Goal: Task Accomplishment & Management: Complete application form

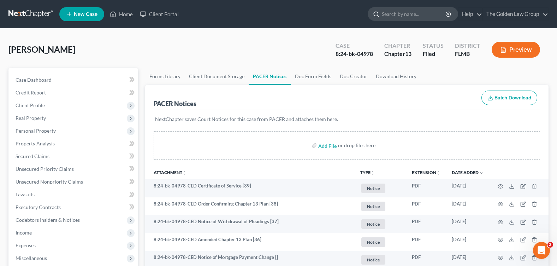
click at [400, 16] on input "search" at bounding box center [414, 13] width 65 height 13
type input "[PERSON_NAME]"
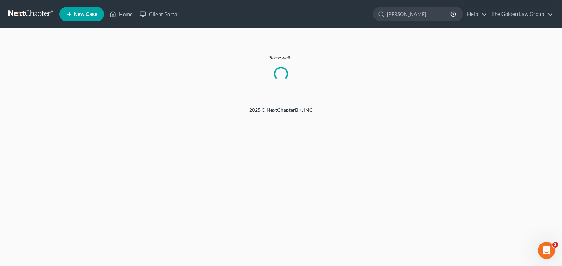
click at [279, 216] on div "Home New Case Client Portal The Golden Law Group [PERSON_NAME][EMAIL_ADDRESS][D…" at bounding box center [281, 133] width 562 height 266
click at [126, 13] on link "Home" at bounding box center [121, 14] width 30 height 13
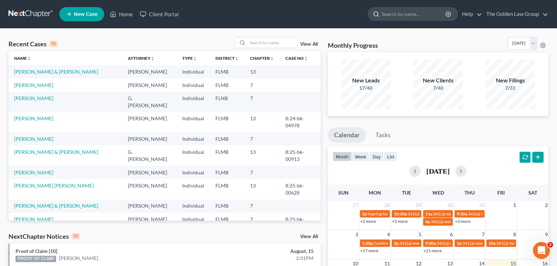
click at [397, 14] on input "search" at bounding box center [414, 13] width 65 height 13
click at [32, 153] on link "[PERSON_NAME] & [PERSON_NAME]" at bounding box center [56, 152] width 84 height 6
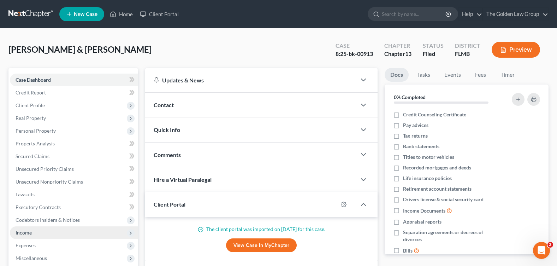
click at [41, 229] on span "Income" at bounding box center [74, 232] width 128 height 13
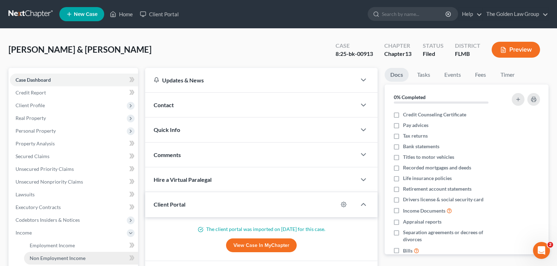
scroll to position [35, 0]
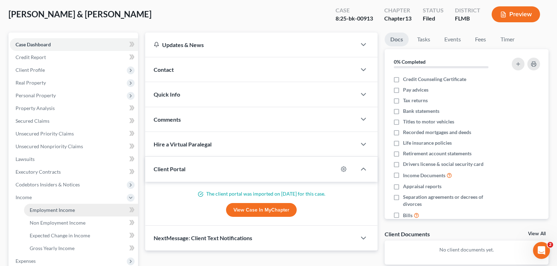
click at [78, 213] on link "Employment Income" at bounding box center [81, 209] width 114 height 13
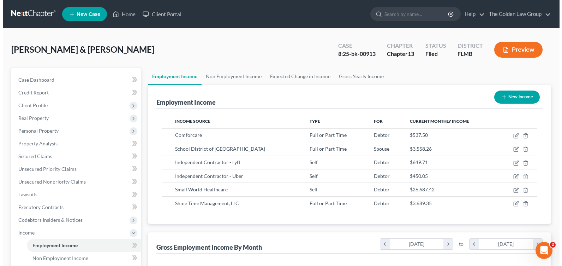
scroll to position [127, 227]
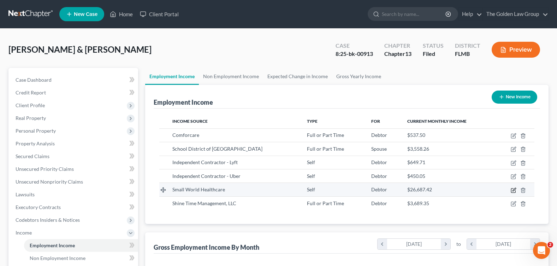
click at [512, 189] on icon "button" at bounding box center [514, 190] width 6 height 6
select select "1"
select select "9"
select select "0"
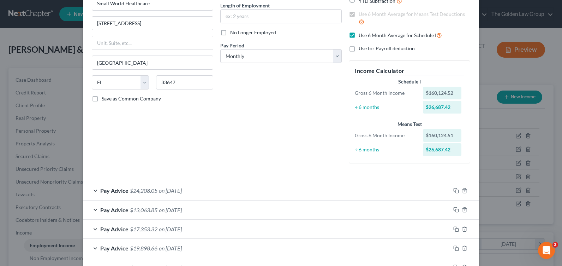
scroll to position [140, 0]
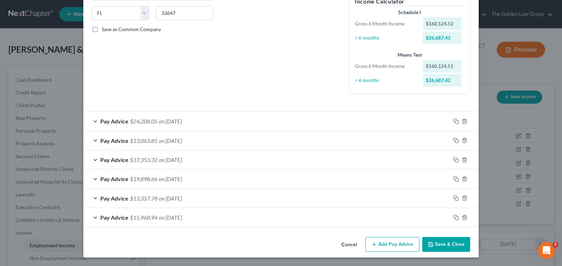
click at [92, 214] on div "Pay Advice $15,968.94 on [DATE]" at bounding box center [266, 217] width 367 height 19
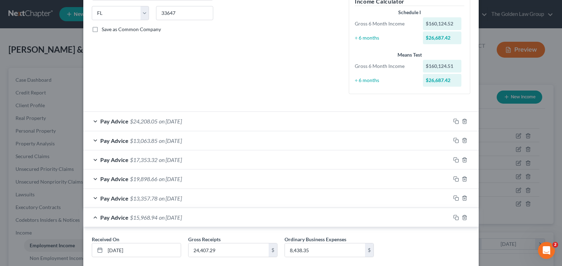
scroll to position [181, 0]
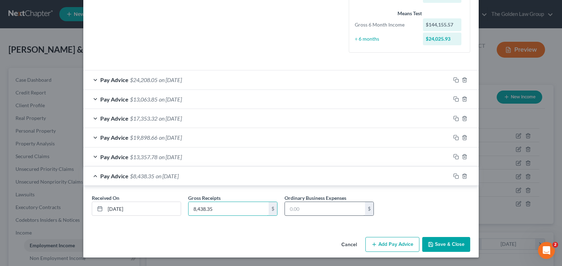
type input "8,438.35"
click at [290, 208] on input "text" at bounding box center [325, 208] width 80 height 13
type input "23,983.03"
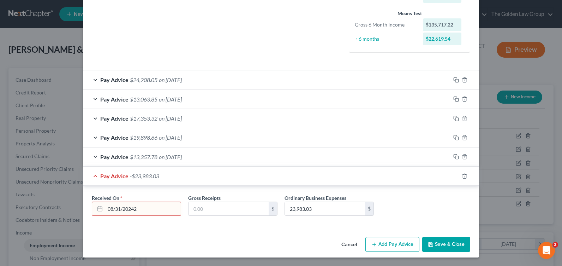
type input "[DATE]"
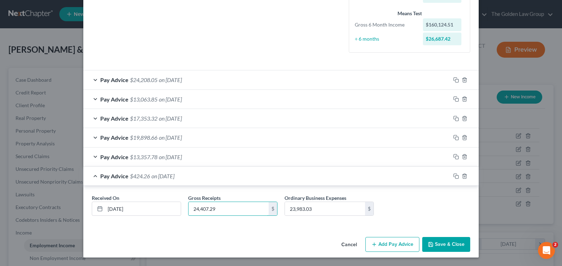
type input "24,407.29"
click at [324, 204] on input "23,983.03" at bounding box center [325, 208] width 80 height 13
click at [183, 229] on div "Employment Type * Select Full or [DEMOGRAPHIC_DATA] Employment Self Employment …" at bounding box center [280, 42] width 395 height 382
click at [218, 213] on input "24,407.29" at bounding box center [229, 208] width 80 height 13
click at [216, 209] on input "24,407.29" at bounding box center [229, 208] width 80 height 13
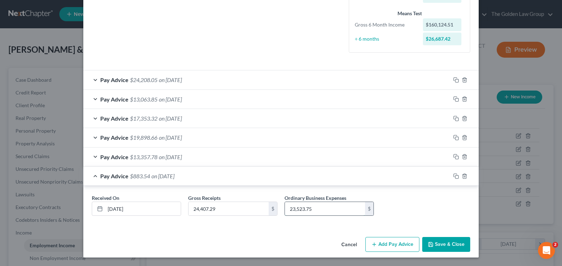
click at [304, 209] on input "23,523.75" at bounding box center [325, 208] width 80 height 13
type input "23,289.38"
click at [206, 204] on input "24,407.29" at bounding box center [229, 208] width 80 height 13
click at [272, 239] on div "Cancel Add Pay Advice Save & Close" at bounding box center [280, 245] width 395 height 23
click at [92, 155] on div "Pay Advice $13,357.78 on [DATE]" at bounding box center [266, 156] width 367 height 19
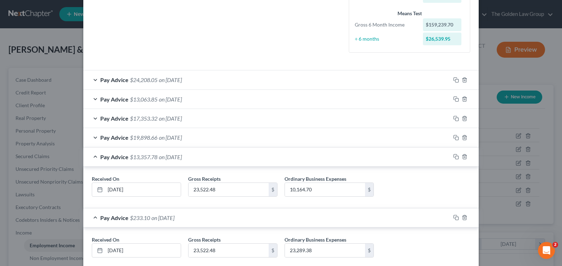
scroll to position [222, 0]
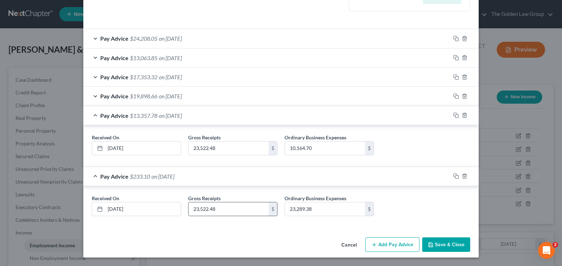
click at [201, 211] on input "23,522.48" at bounding box center [229, 208] width 80 height 13
type input "24,407.29"
click at [298, 145] on input "10,164.70" at bounding box center [325, 147] width 80 height 13
type input "23,289.38"
click at [299, 211] on input "23,289.38" at bounding box center [325, 208] width 80 height 13
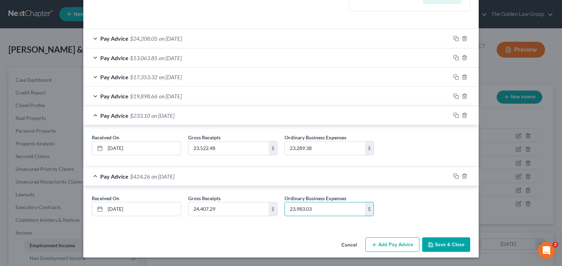
type input "23,983.03"
click at [90, 113] on div "Pay Advice $233.10 on [DATE]" at bounding box center [266, 115] width 367 height 19
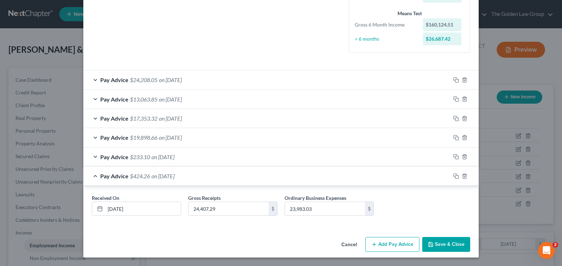
scroll to position [181, 0]
click at [94, 175] on div "Pay Advice $424.26 on [DATE]" at bounding box center [266, 175] width 367 height 19
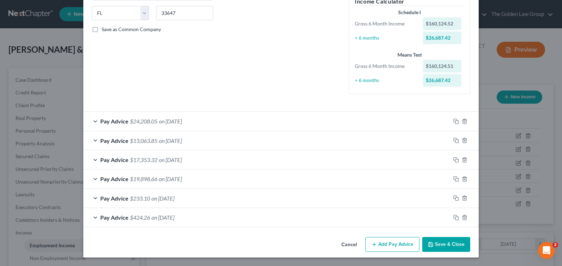
scroll to position [140, 0]
click at [91, 179] on div "Pay Advice $19,898.66 on [DATE]" at bounding box center [266, 178] width 367 height 19
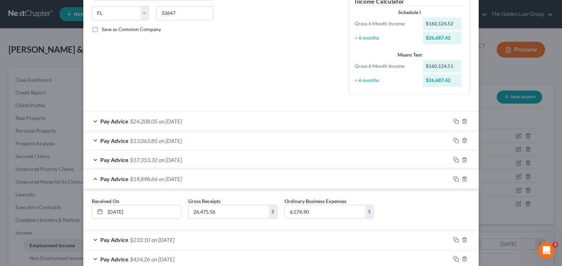
scroll to position [181, 0]
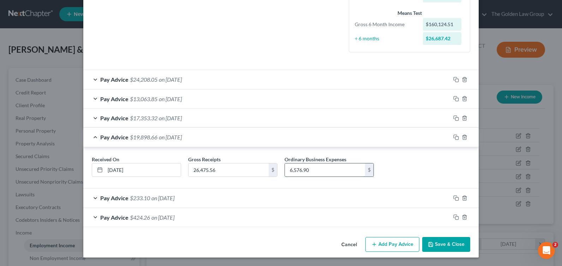
click at [312, 168] on input "6,576.90" at bounding box center [325, 169] width 80 height 13
click at [315, 171] on input "6,576.90" at bounding box center [325, 169] width 80 height 13
type input "21,938.9"
click at [90, 139] on div "Pay Advice $4,536.66 on [DATE]" at bounding box center [266, 136] width 367 height 19
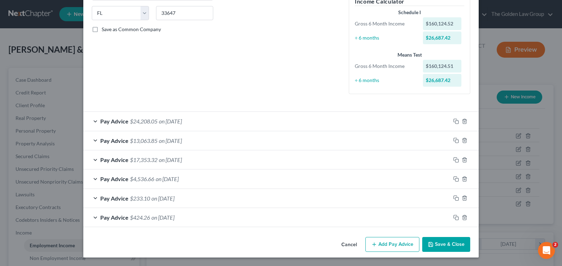
scroll to position [140, 0]
click at [94, 159] on div "Pay Advice $17,353.32 on [DATE]" at bounding box center [266, 159] width 367 height 19
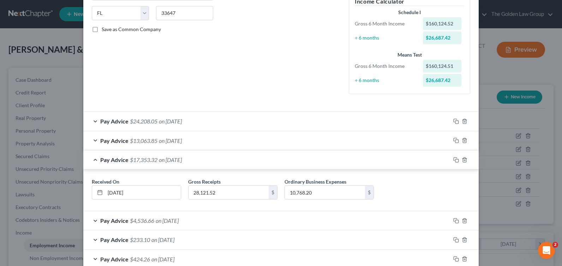
scroll to position [181, 0]
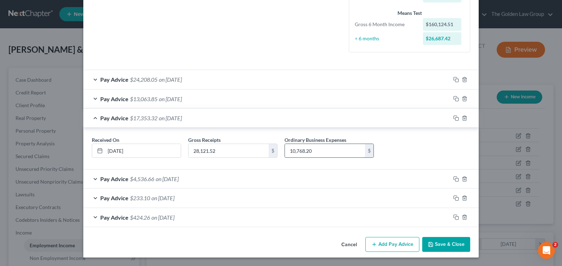
click at [294, 152] on input "10,768.20" at bounding box center [325, 150] width 80 height 13
type input "25,962.35"
click at [94, 96] on div "Pay Advice $13,063.85 on [DATE]" at bounding box center [266, 98] width 367 height 19
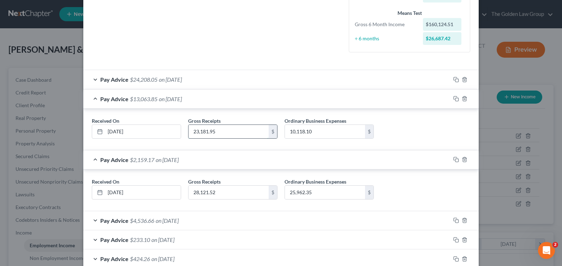
click at [193, 130] on input "23,181.95" at bounding box center [229, 131] width 80 height 13
click at [313, 130] on input "10,118.10" at bounding box center [325, 131] width 80 height 13
type input "21,220.94"
click at [93, 76] on div "Pay Advice $24,208.05 on [DATE]" at bounding box center [266, 79] width 367 height 19
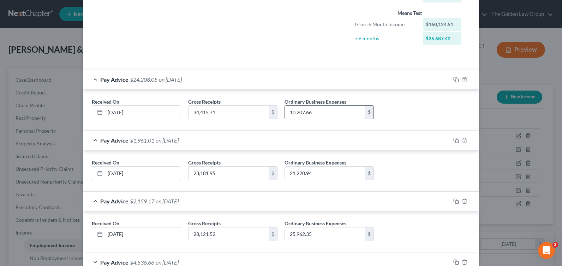
click at [315, 112] on input "10,207.66" at bounding box center [325, 112] width 80 height 13
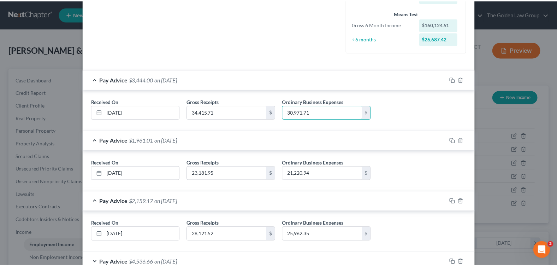
scroll to position [264, 0]
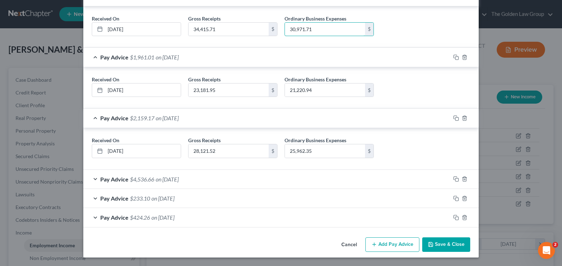
type input "30,971.71"
click at [448, 239] on button "Save & Close" at bounding box center [446, 244] width 48 height 15
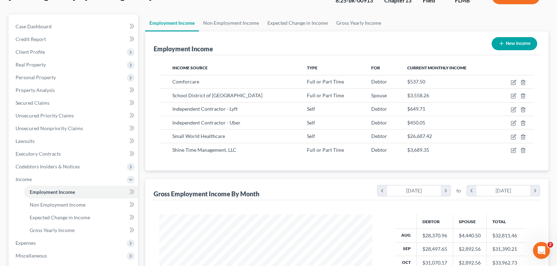
scroll to position [195, 0]
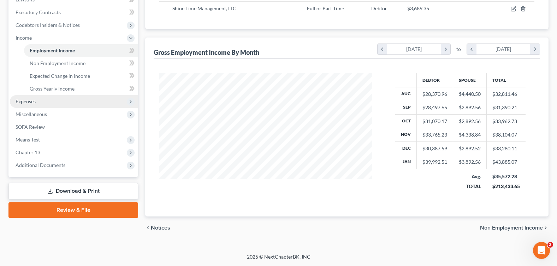
click at [43, 100] on span "Expenses" at bounding box center [74, 101] width 128 height 13
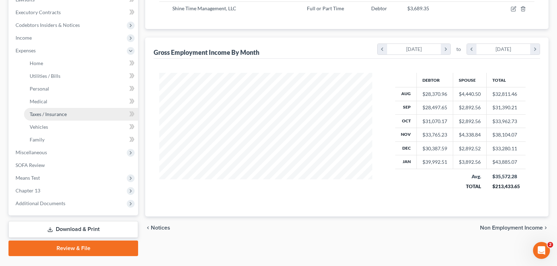
click at [49, 109] on link "Taxes / Insurance" at bounding box center [81, 114] width 114 height 13
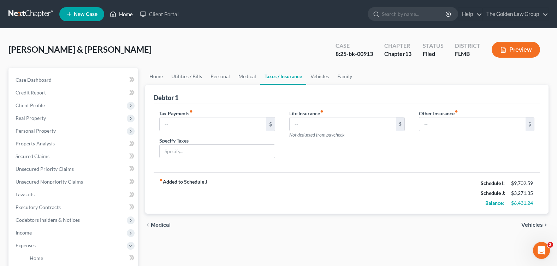
click at [126, 12] on link "Home" at bounding box center [121, 14] width 30 height 13
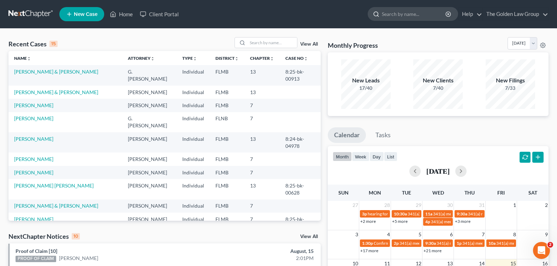
click at [400, 10] on input "search" at bounding box center [414, 13] width 65 height 13
type input "[PERSON_NAME]"
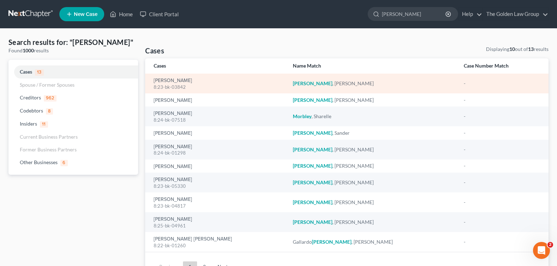
click at [184, 77] on div "[PERSON_NAME][DEMOGRAPHIC_DATA]:23-bk-03842" at bounding box center [218, 84] width 128 height 14
click at [180, 80] on link "[PERSON_NAME]" at bounding box center [173, 80] width 38 height 5
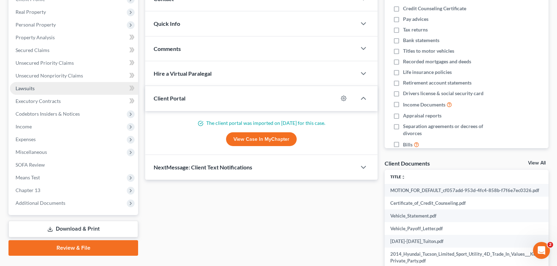
scroll to position [141, 0]
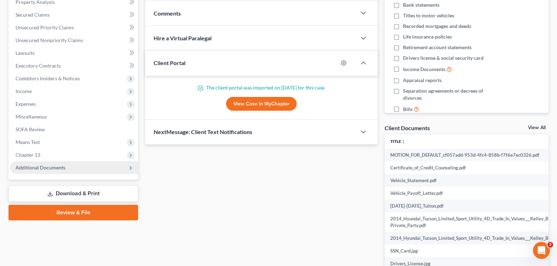
click at [47, 163] on span "Additional Documents" at bounding box center [74, 167] width 128 height 13
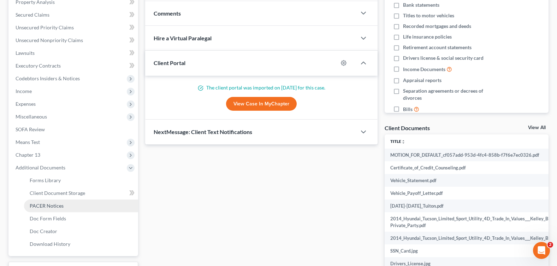
click at [56, 204] on span "PACER Notices" at bounding box center [47, 205] width 34 height 6
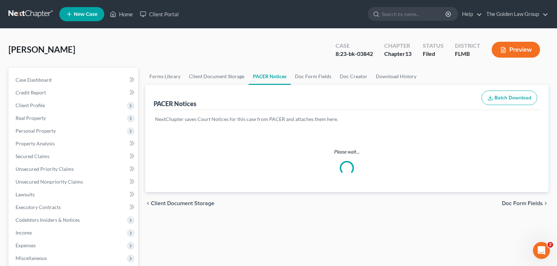
click at [229, 39] on div "[PERSON_NAME] Upgraded Case 8:23-bk-03842 Chapter Chapter 13 Status Filed Distr…" at bounding box center [278, 52] width 540 height 31
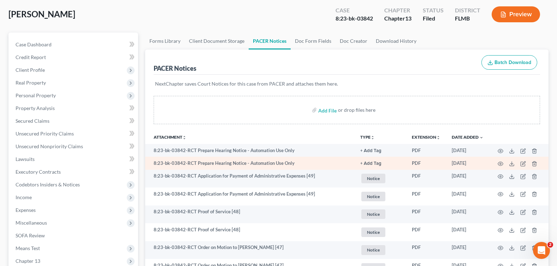
scroll to position [71, 0]
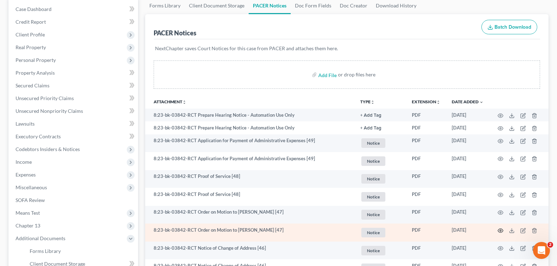
click at [501, 229] on icon "button" at bounding box center [500, 230] width 6 height 6
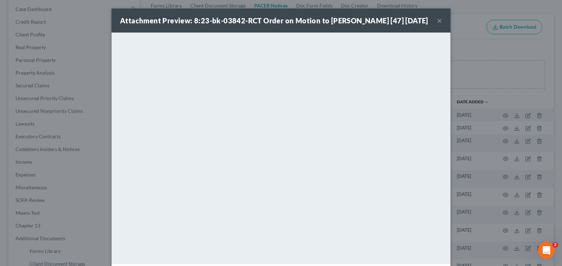
click at [438, 19] on button "×" at bounding box center [439, 20] width 5 height 8
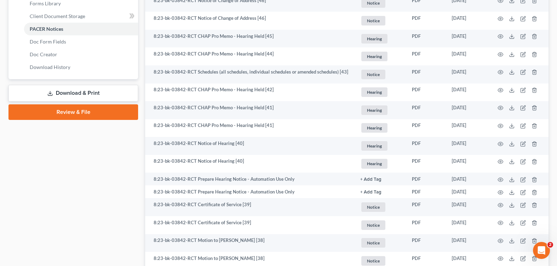
scroll to position [0, 0]
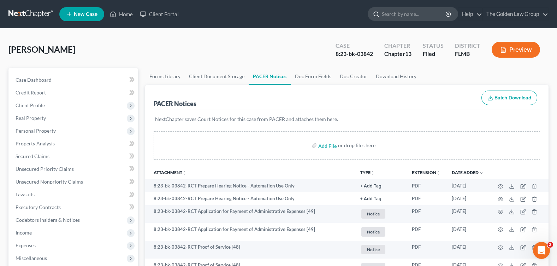
click at [399, 12] on input "search" at bounding box center [414, 13] width 65 height 13
click at [393, 13] on input "search" at bounding box center [414, 13] width 65 height 13
type input "[PERSON_NAME]"
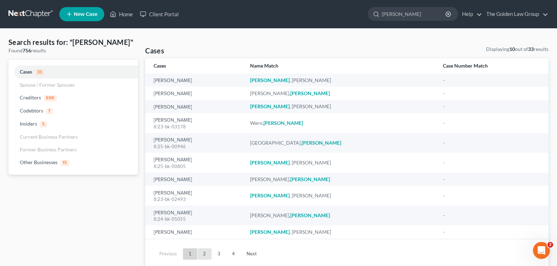
click at [204, 252] on link "2" at bounding box center [204, 253] width 14 height 11
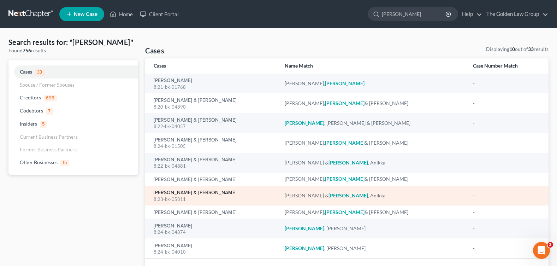
click at [177, 195] on link "[PERSON_NAME] & [PERSON_NAME]" at bounding box center [195, 192] width 83 height 5
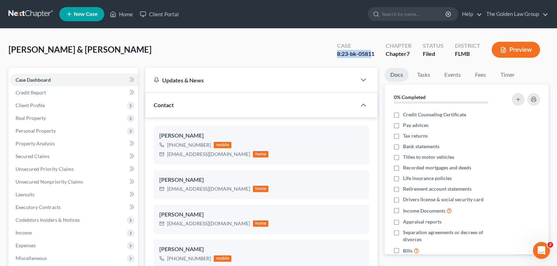
drag, startPoint x: 338, startPoint y: 56, endPoint x: 375, endPoint y: 56, distance: 37.4
click at [374, 56] on div "8:23-bk-05811" at bounding box center [355, 54] width 37 height 8
click at [406, 16] on input "search" at bounding box center [414, 13] width 65 height 13
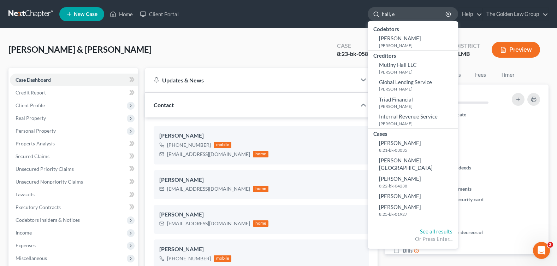
type input "hall, el"
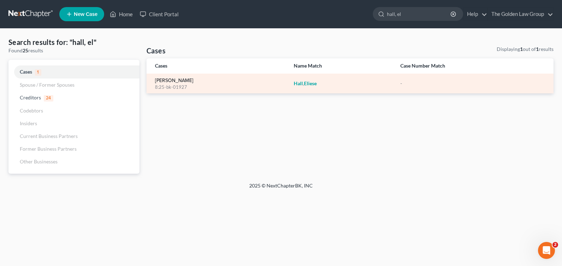
click at [168, 78] on link "[PERSON_NAME]" at bounding box center [174, 80] width 38 height 5
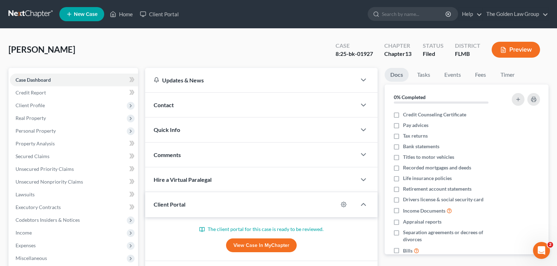
click at [327, 54] on div "Case 8:25-bk-01927 Chapter Chapter 13 Status [GEOGRAPHIC_DATA] [GEOGRAPHIC_DATA…" at bounding box center [437, 49] width 221 height 25
drag, startPoint x: 375, startPoint y: 53, endPoint x: 340, endPoint y: 54, distance: 34.6
click at [340, 54] on div "Case 8:25-bk-01927" at bounding box center [354, 50] width 49 height 21
copy div "25-bk-01927"
click at [409, 14] on input "search" at bounding box center [414, 13] width 65 height 13
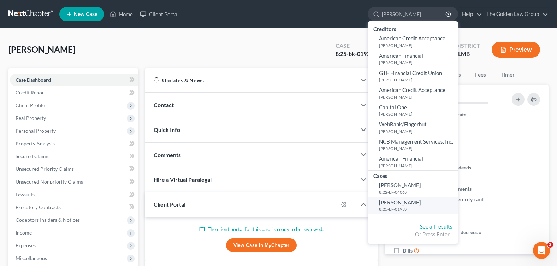
type input "[PERSON_NAME]"
click at [387, 204] on span "[PERSON_NAME]" at bounding box center [400, 202] width 42 height 6
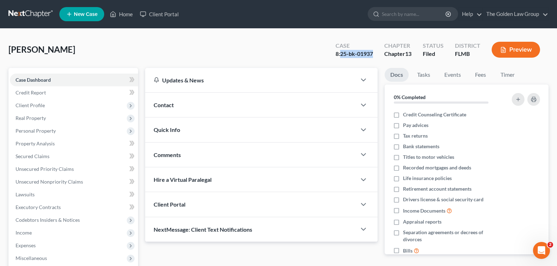
drag, startPoint x: 374, startPoint y: 54, endPoint x: 340, endPoint y: 52, distance: 33.3
click at [340, 52] on div "Case 8:25-bk-01937" at bounding box center [354, 50] width 49 height 21
copy div "25-bk-01937"
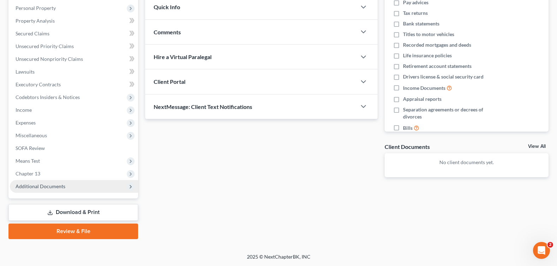
click at [47, 184] on span "Additional Documents" at bounding box center [41, 186] width 50 height 6
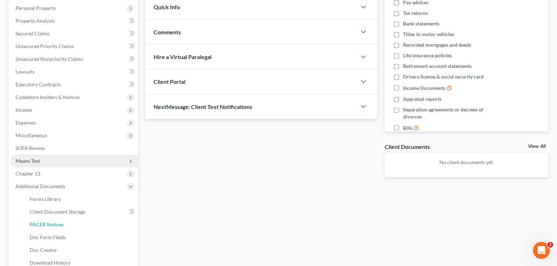
drag, startPoint x: 60, startPoint y: 224, endPoint x: 123, endPoint y: 164, distance: 86.9
click at [60, 224] on span "PACER Notices" at bounding box center [47, 224] width 34 height 6
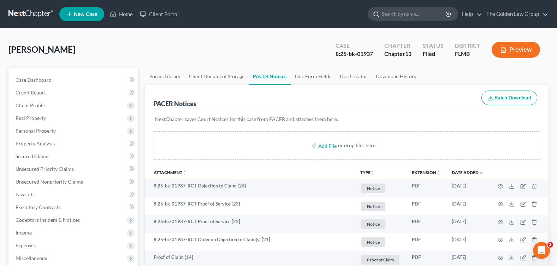
click at [398, 16] on input "search" at bounding box center [414, 13] width 65 height 13
type input "wrigh"
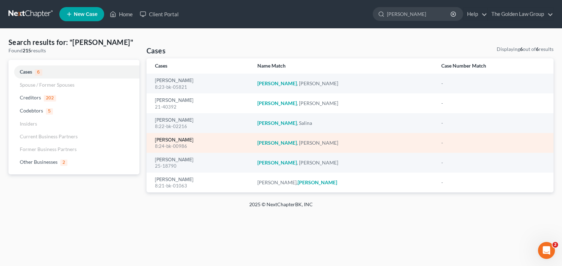
click at [162, 138] on link "[PERSON_NAME]" at bounding box center [174, 139] width 38 height 5
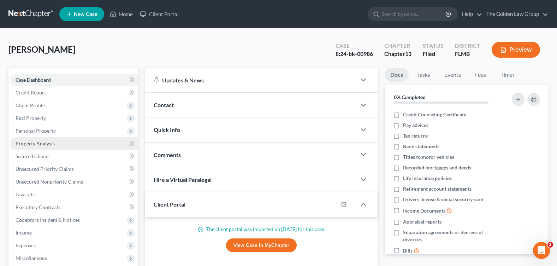
click at [42, 144] on span "Property Analysis" at bounding box center [35, 143] width 39 height 6
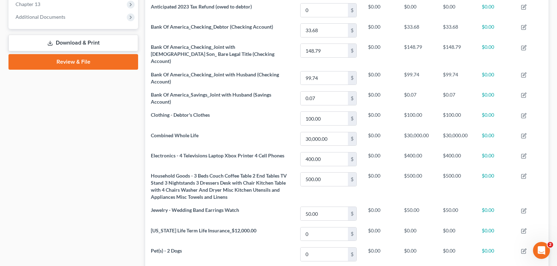
scroll to position [115, 0]
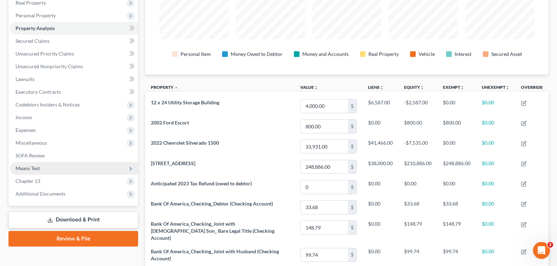
click at [38, 165] on span "Means Test" at bounding box center [28, 168] width 24 height 6
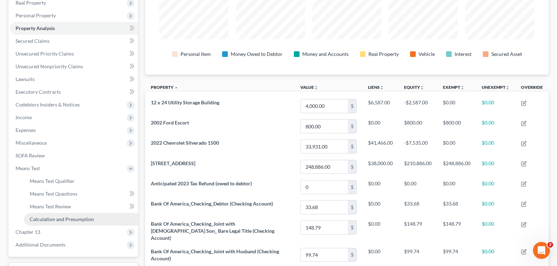
click at [70, 219] on span "Calculation and Presumption" at bounding box center [62, 219] width 64 height 6
